Goal: Information Seeking & Learning: Learn about a topic

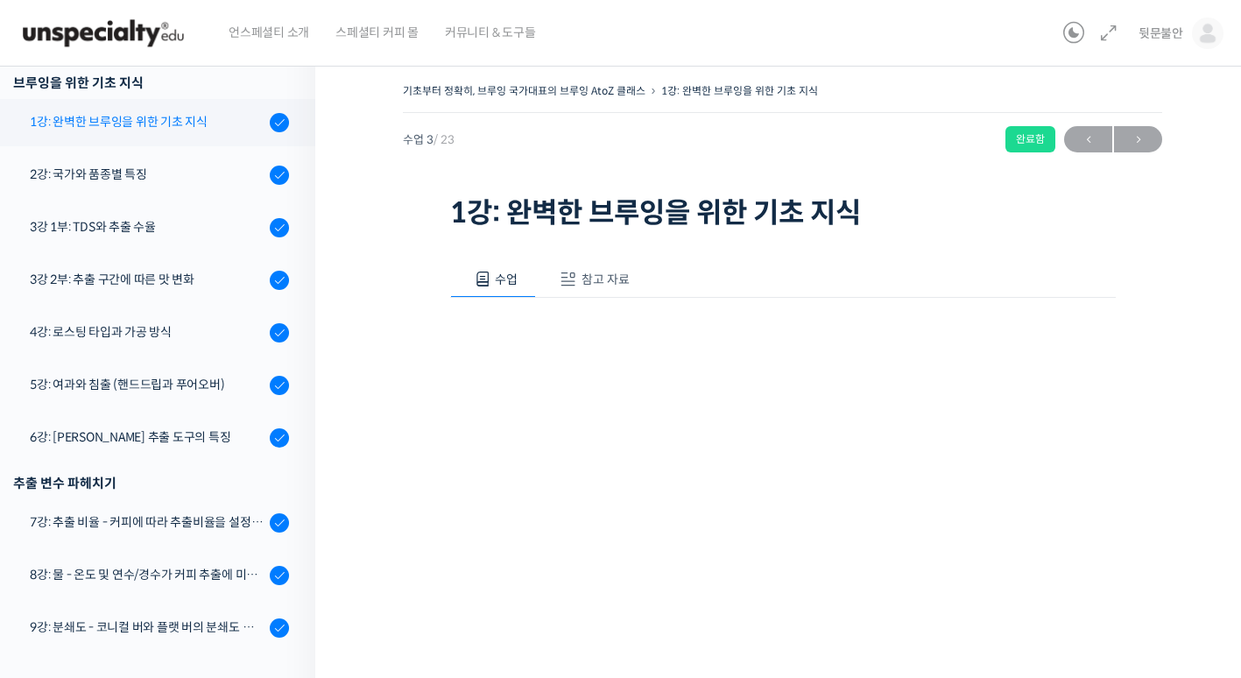
click at [124, 120] on div "1강: 완벽한 브루잉을 위한 기초 지식" at bounding box center [147, 121] width 235 height 19
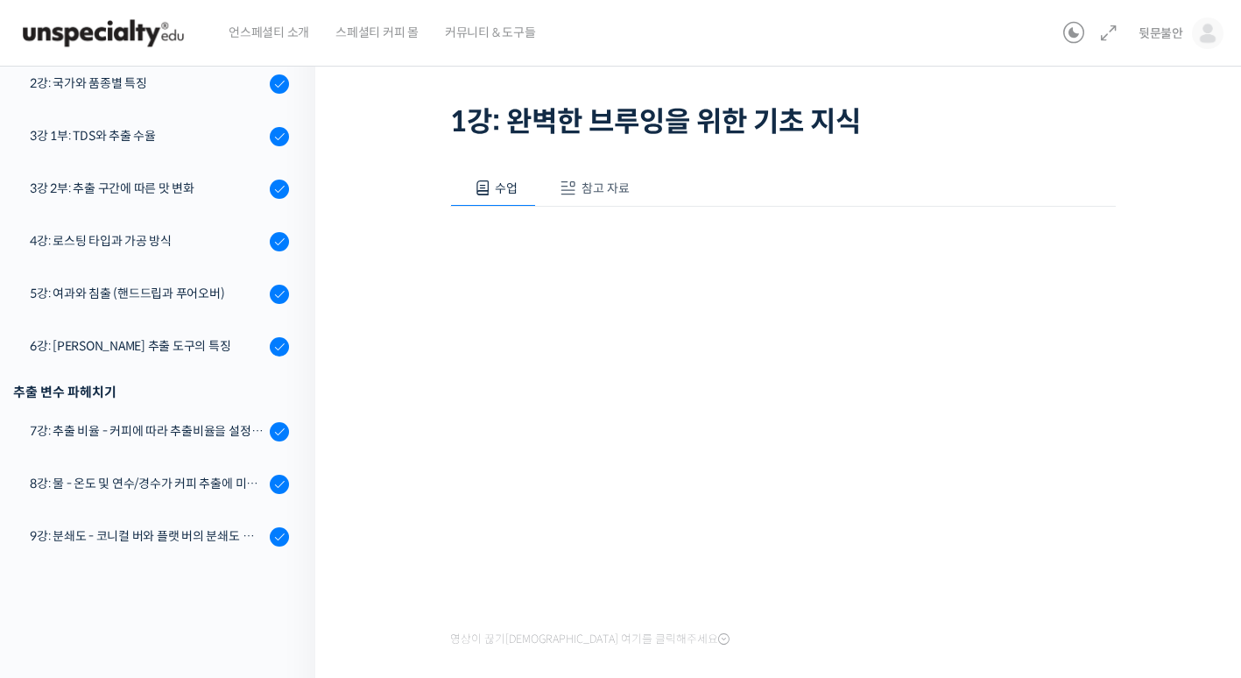
scroll to position [88, 0]
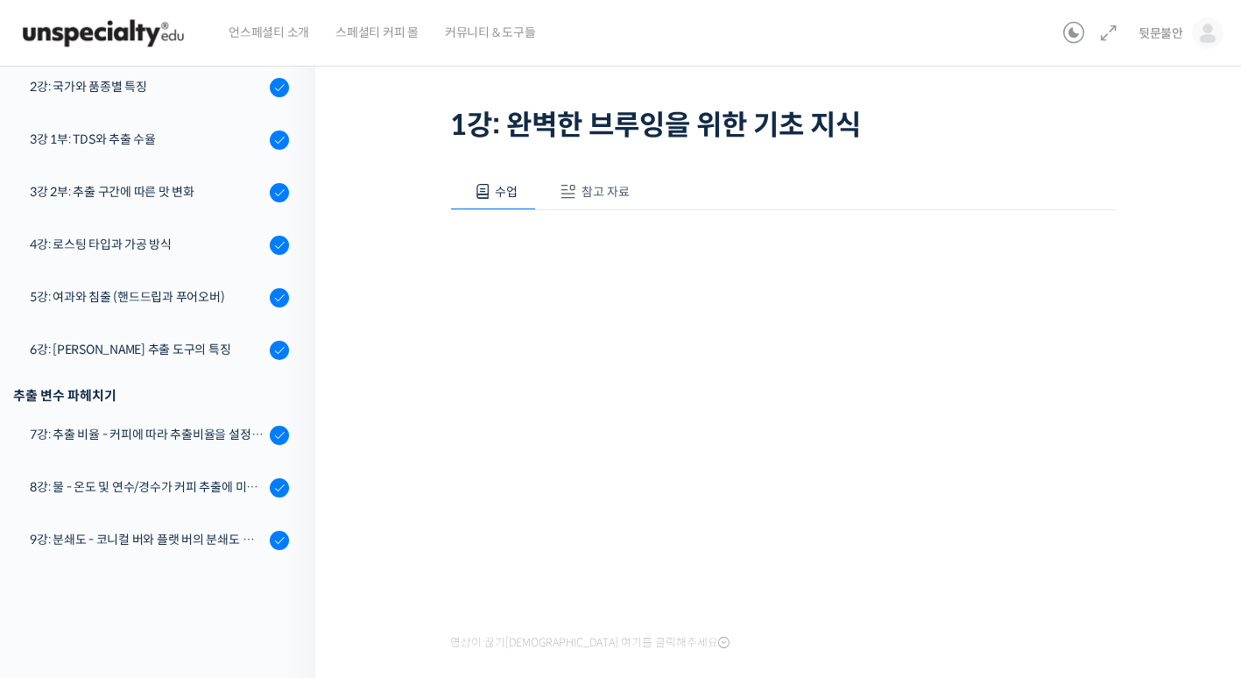
click at [609, 193] on span "참고 자료" at bounding box center [606, 192] width 48 height 16
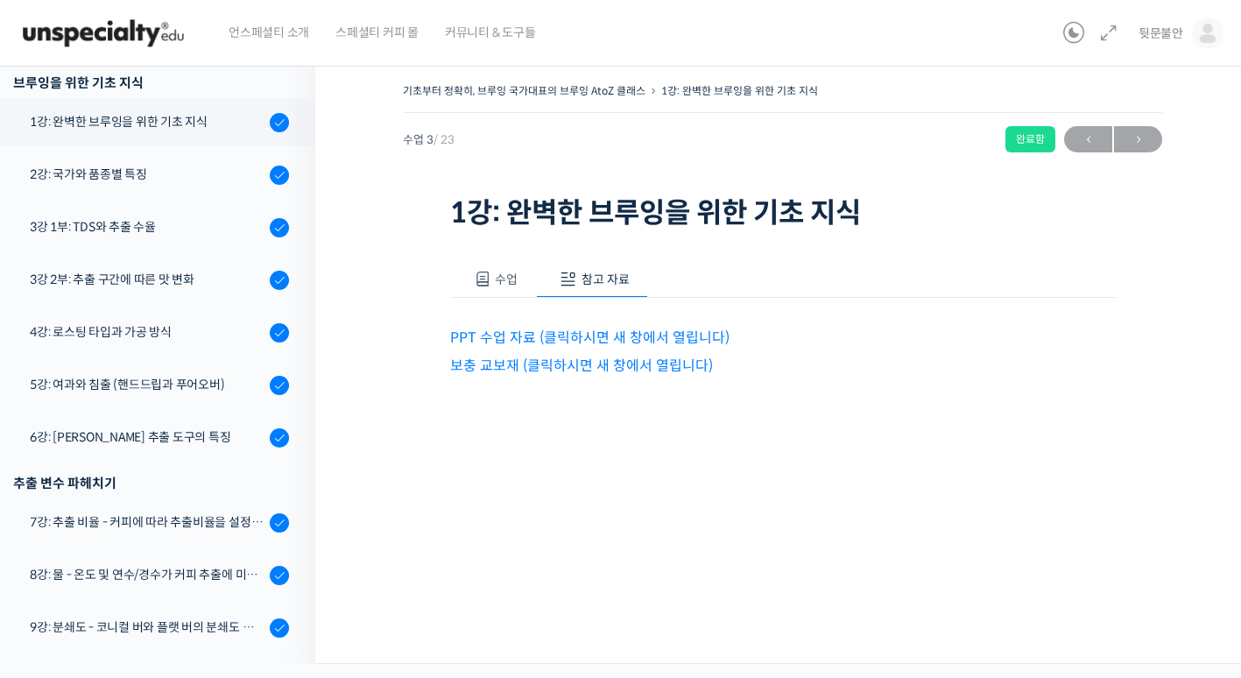
scroll to position [0, 0]
click at [557, 334] on link "PPT 수업 자료 (클릭하시면 새 창에서 열립니다)" at bounding box center [595, 337] width 279 height 18
click at [506, 284] on span "수업" at bounding box center [513, 280] width 23 height 16
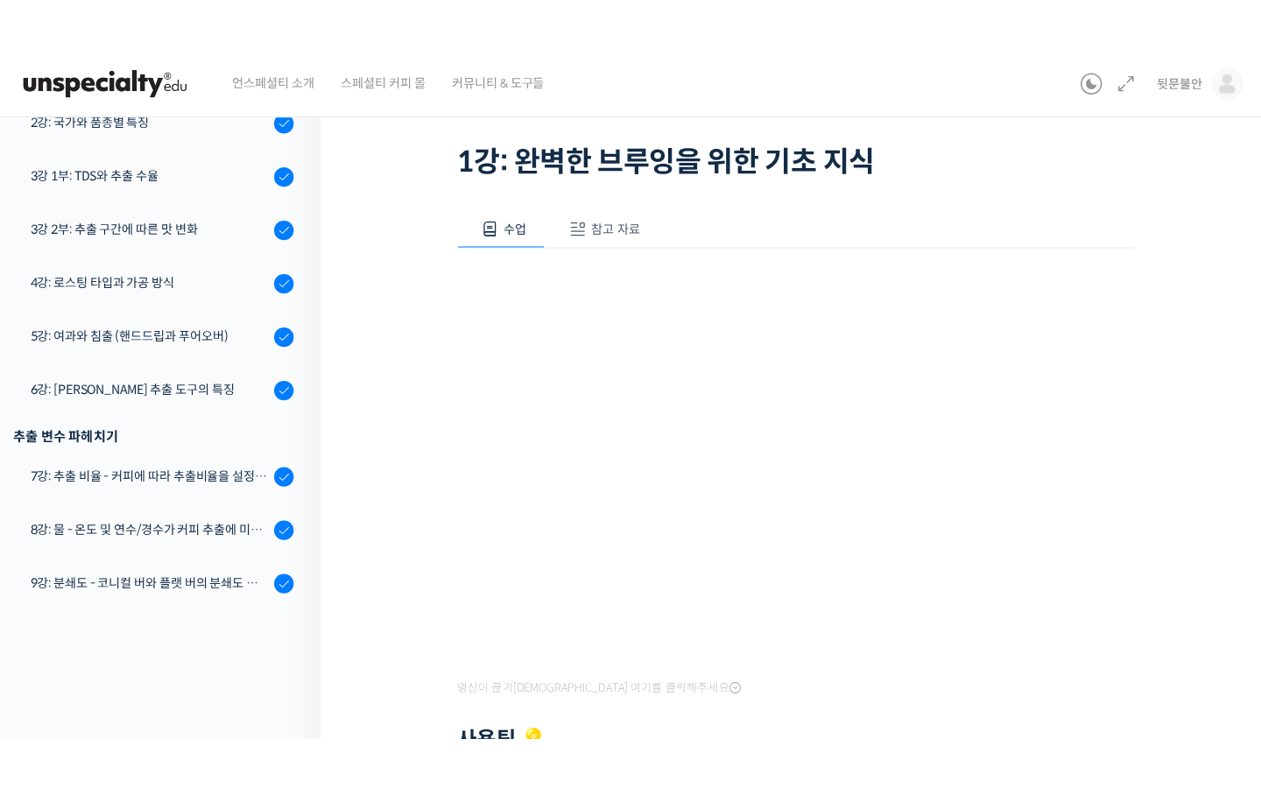
scroll to position [175, 0]
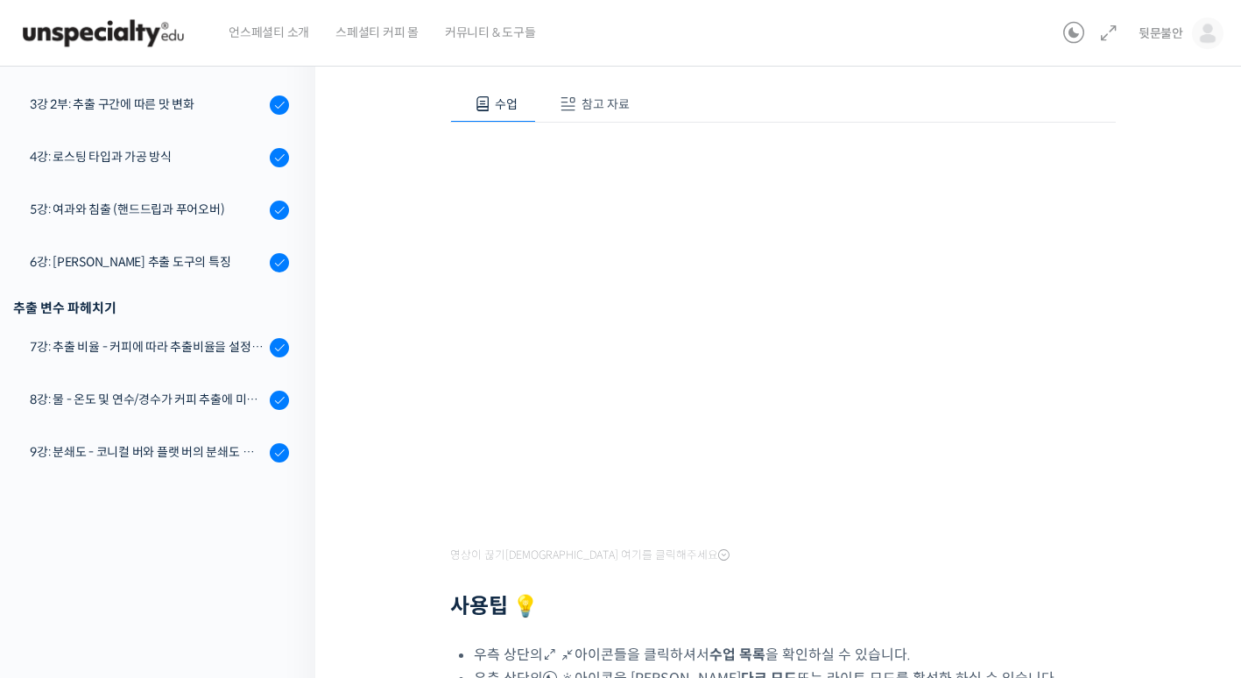
click at [450, 86] on button "수업" at bounding box center [493, 104] width 87 height 37
